Goal: Task Accomplishment & Management: Manage account settings

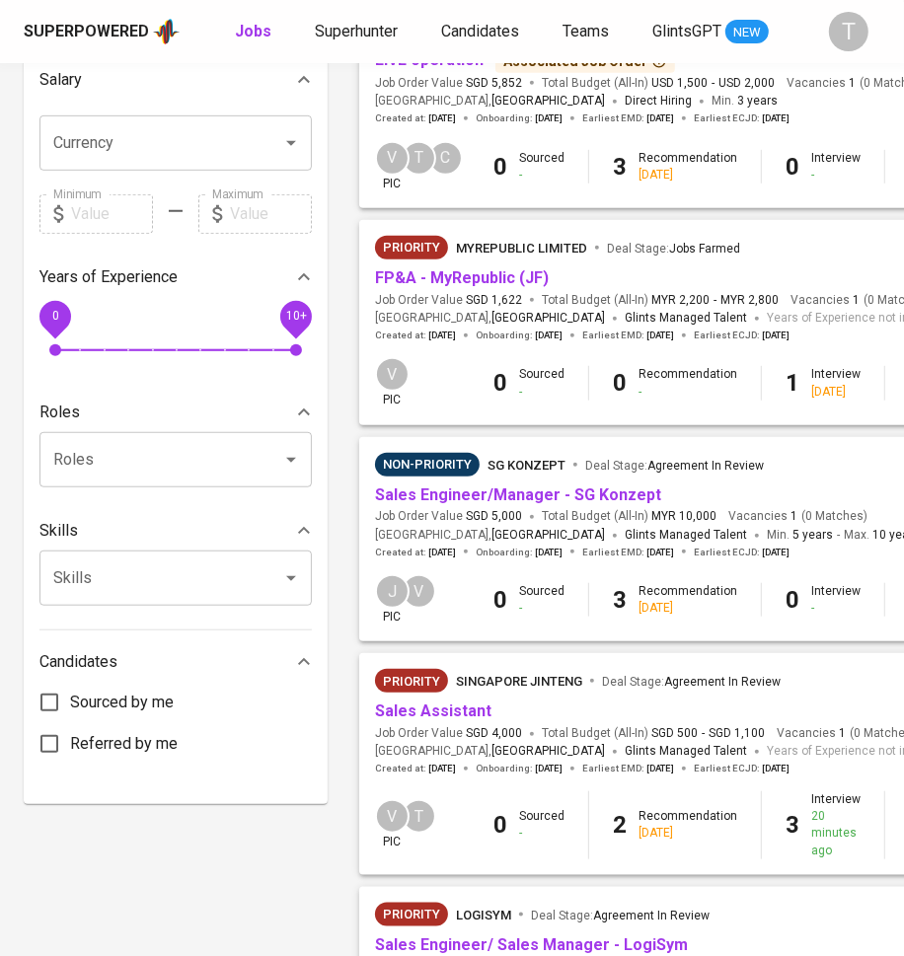
scroll to position [881, 0]
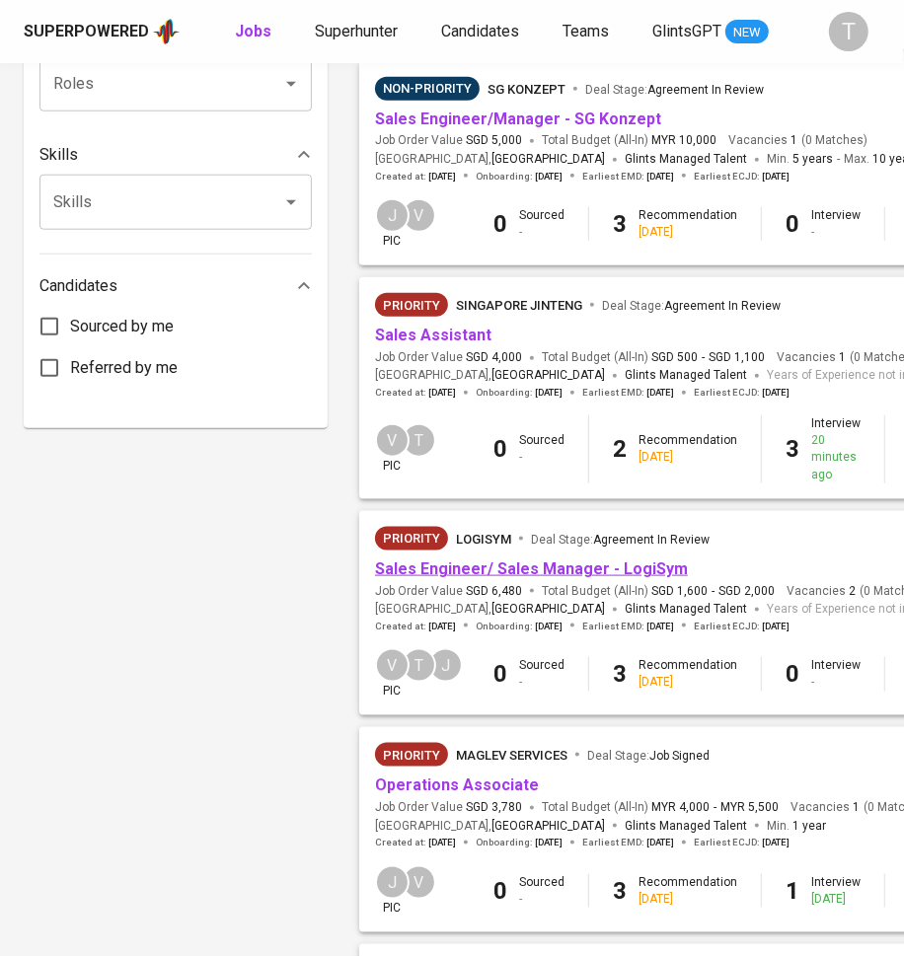
click at [570, 571] on link "Sales Engineer/ Sales Manager - LogiSym" at bounding box center [531, 568] width 313 height 19
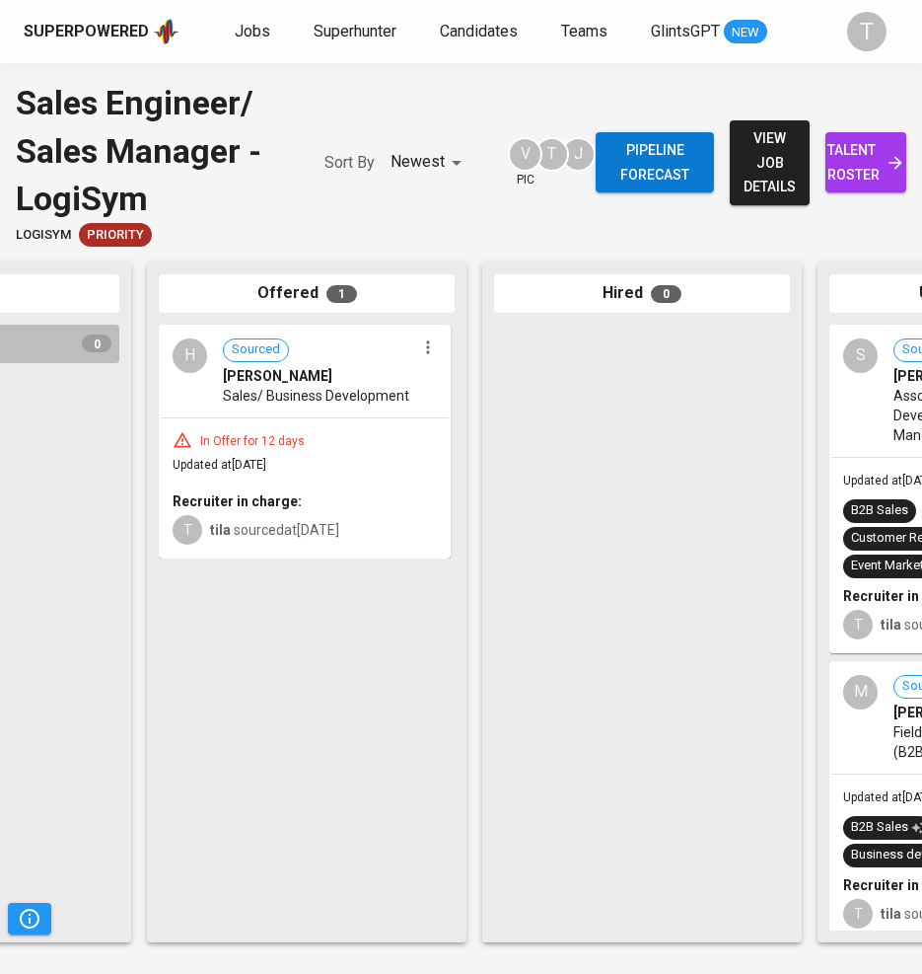
scroll to position [0, 1220]
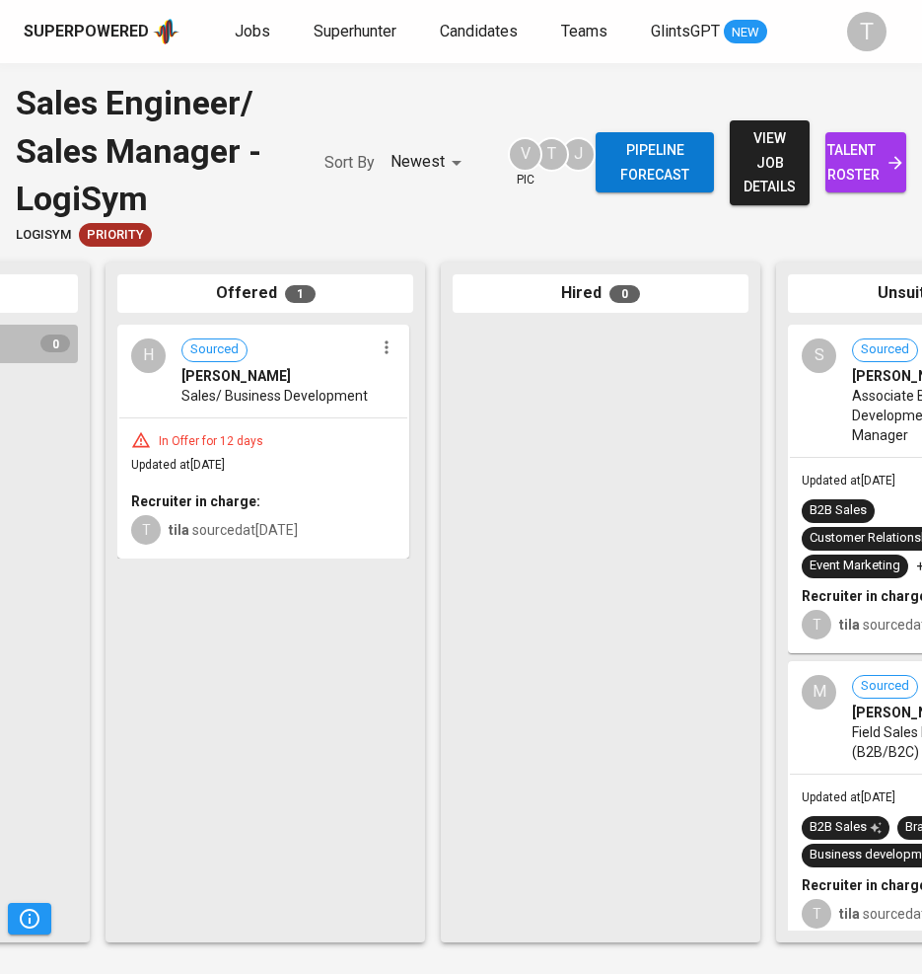
click at [189, 439] on div "In Offer for 12 days" at bounding box center [211, 441] width 120 height 17
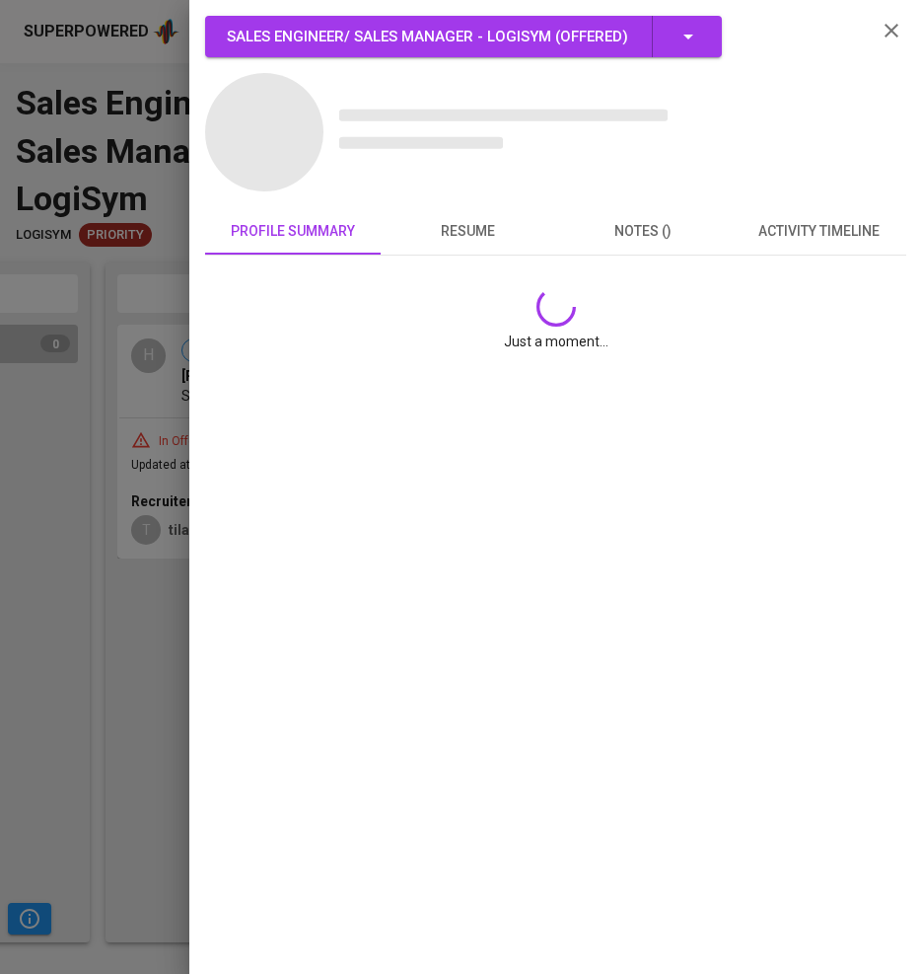
click at [189, 439] on div at bounding box center [461, 487] width 922 height 974
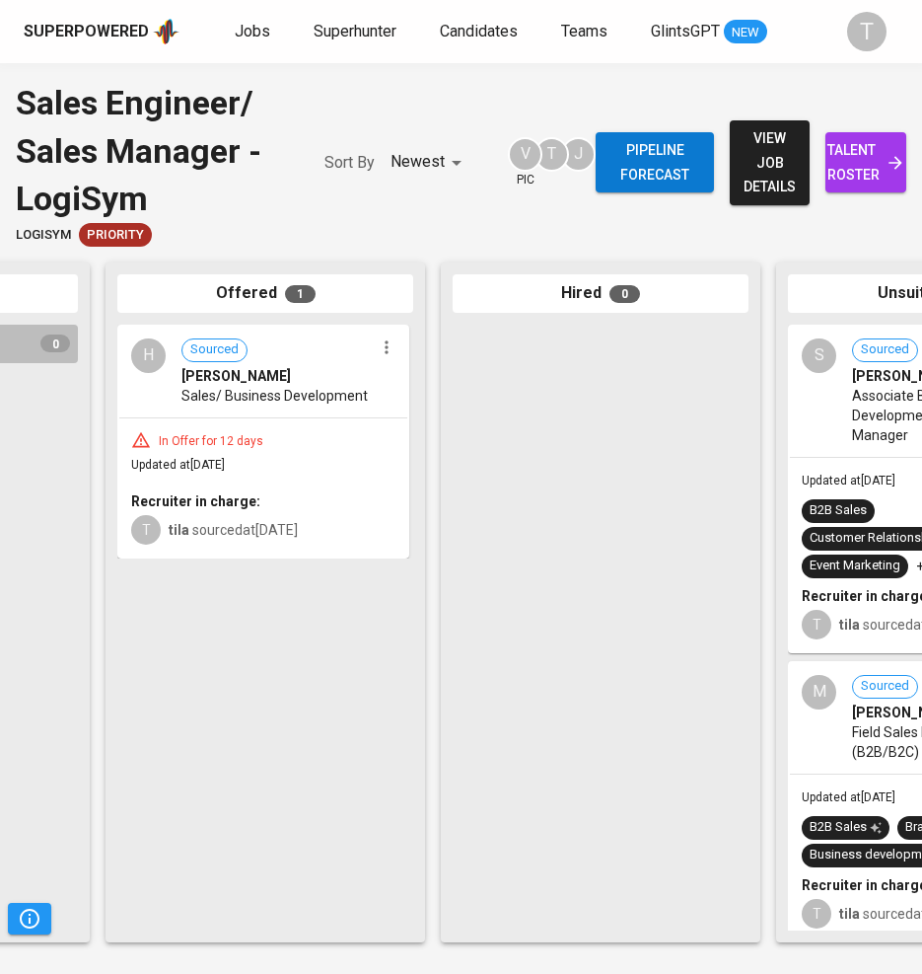
click at [189, 439] on div "In Offer for 12 days" at bounding box center [211, 441] width 120 height 17
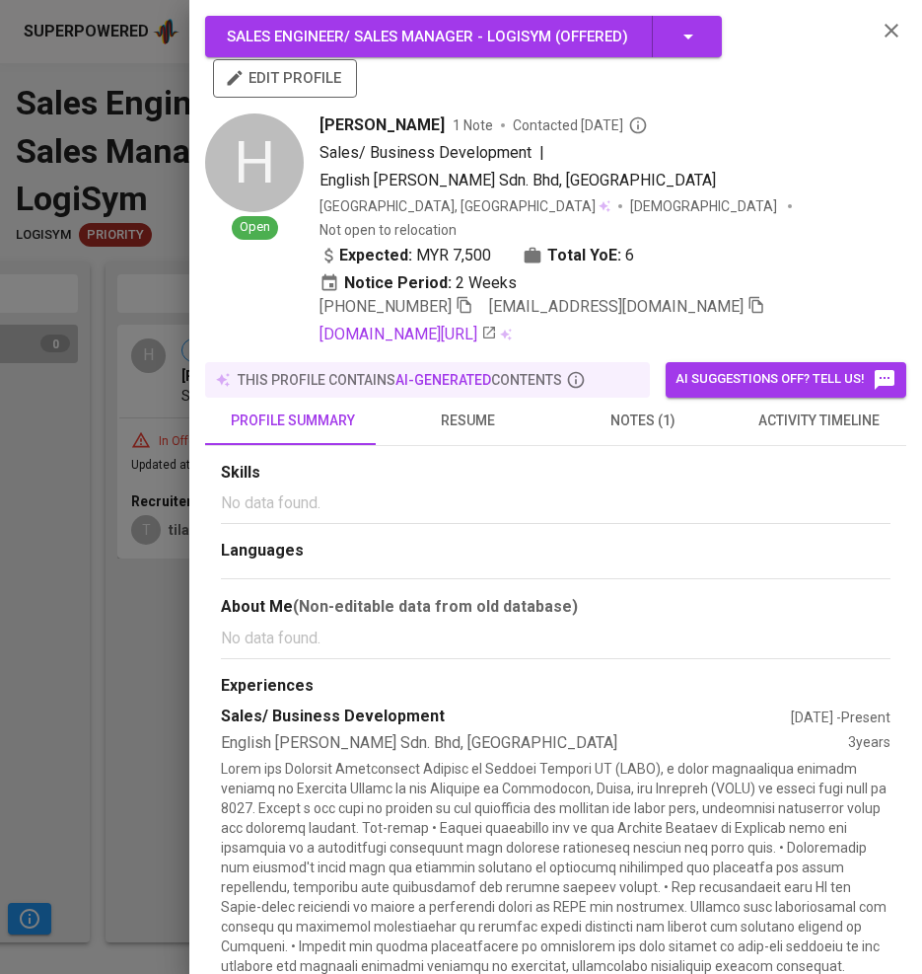
click at [472, 408] on span "resume" at bounding box center [469, 420] width 152 height 25
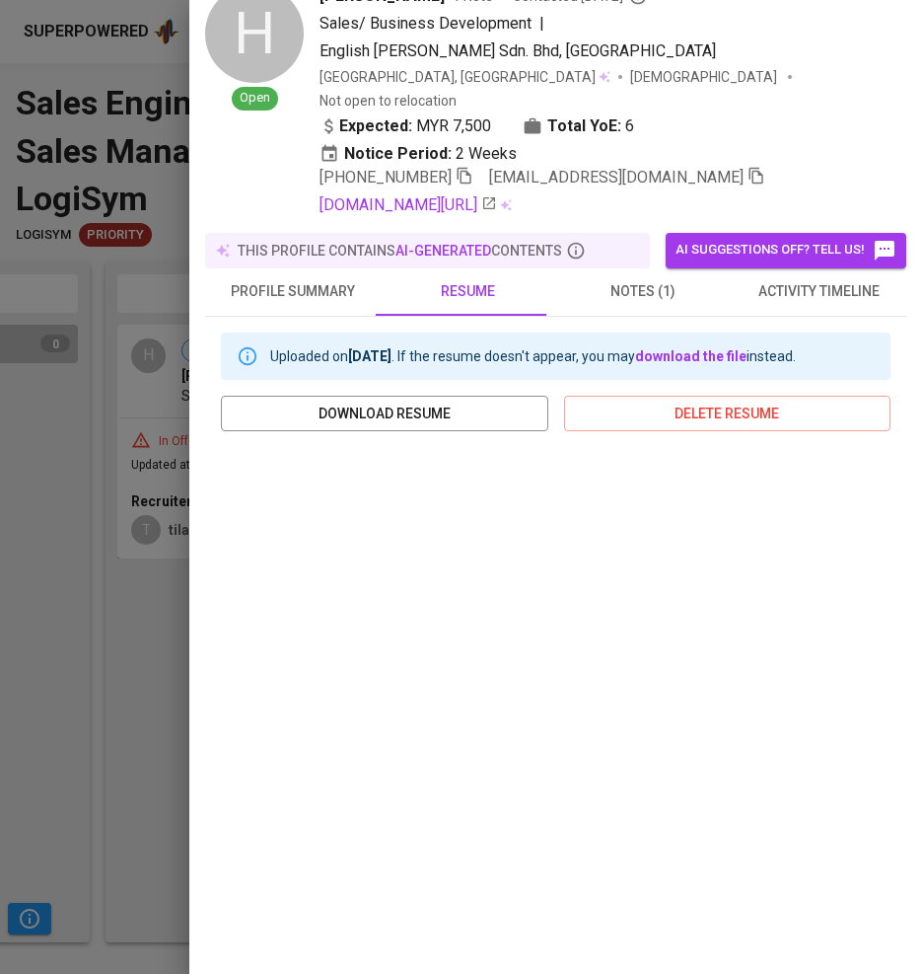
scroll to position [130, 0]
click at [618, 278] on span "notes (1)" at bounding box center [644, 290] width 152 height 25
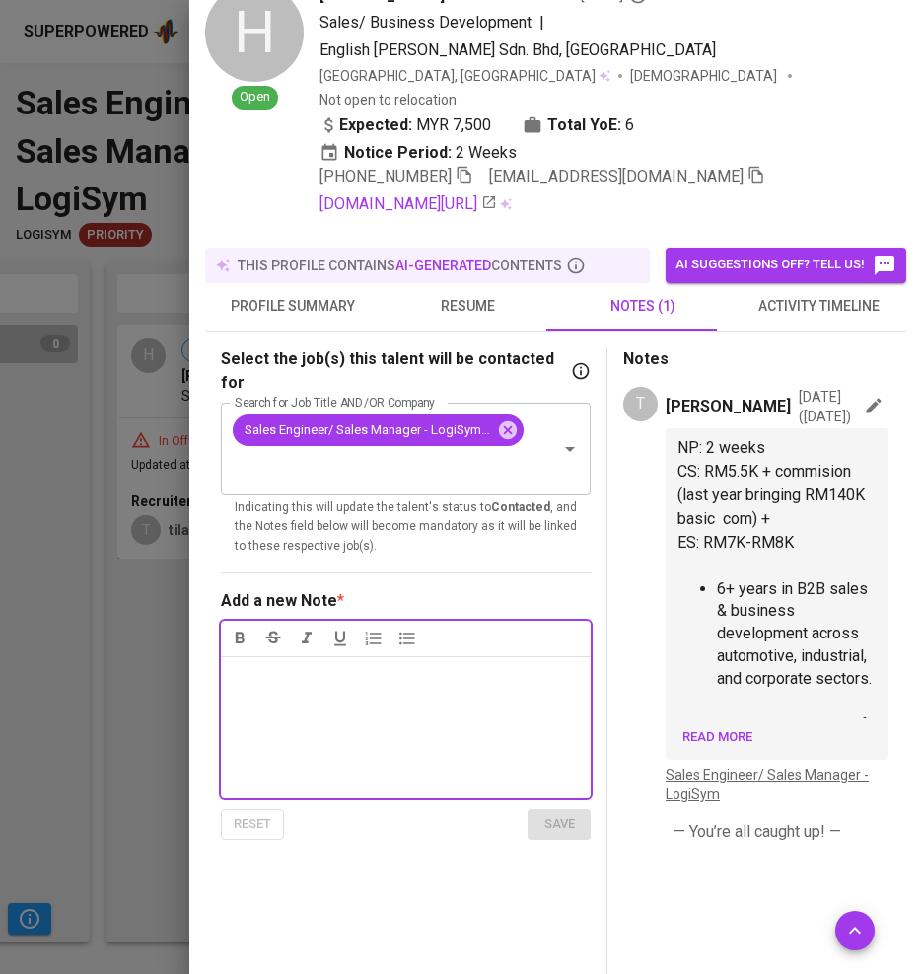
click at [457, 294] on span "resume" at bounding box center [469, 306] width 152 height 25
